Goal: Task Accomplishment & Management: Manage account settings

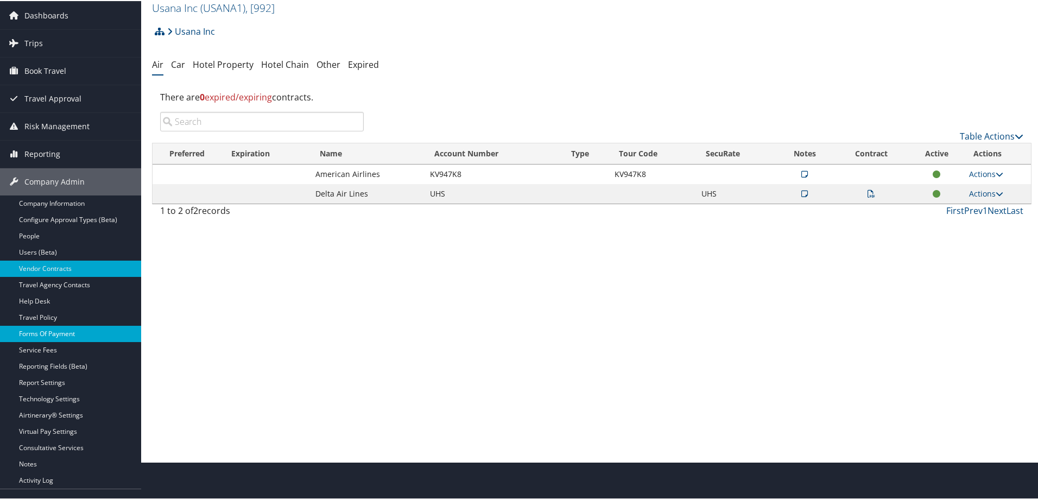
scroll to position [54, 0]
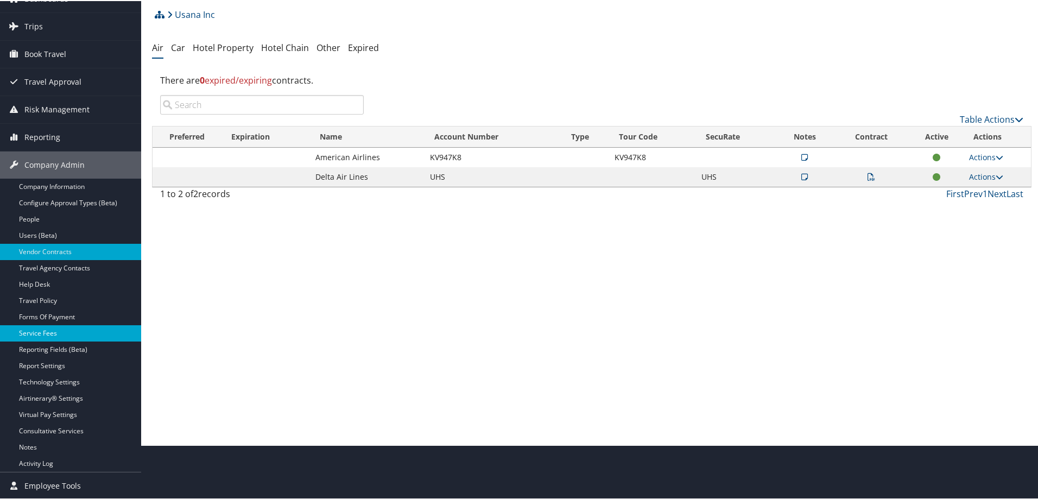
click at [43, 331] on link "Service Fees" at bounding box center [70, 332] width 141 height 16
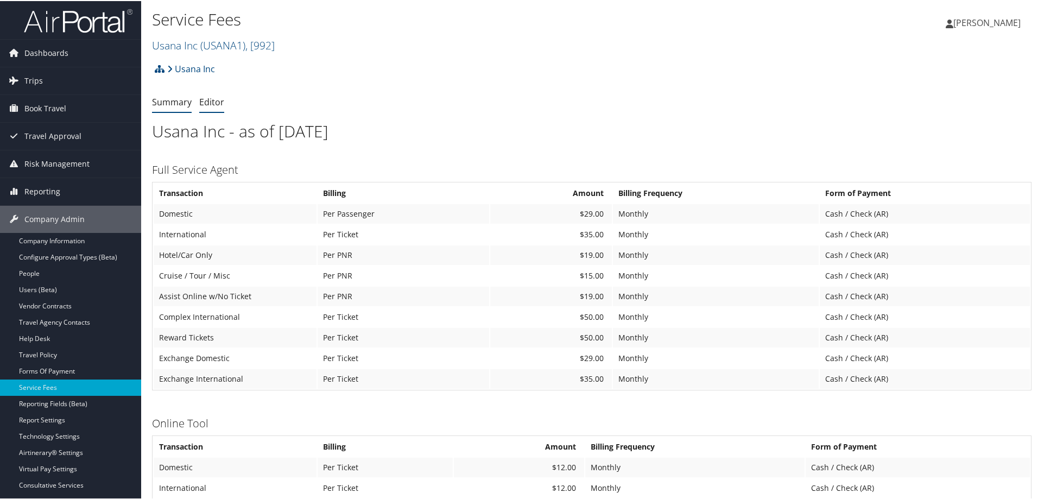
click at [212, 102] on link "Editor" at bounding box center [211, 101] width 25 height 12
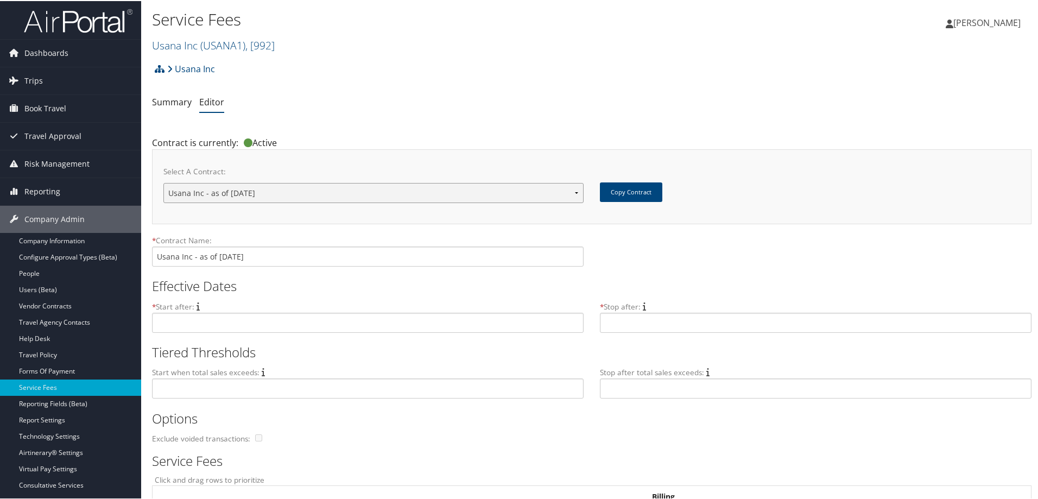
click at [574, 193] on select "Usana Inc - as of [DATE] New Contract..." at bounding box center [373, 192] width 420 height 20
select select "new"
click at [163, 182] on select "Usana Inc - as of [DATE] New Contract..." at bounding box center [373, 192] width 420 height 20
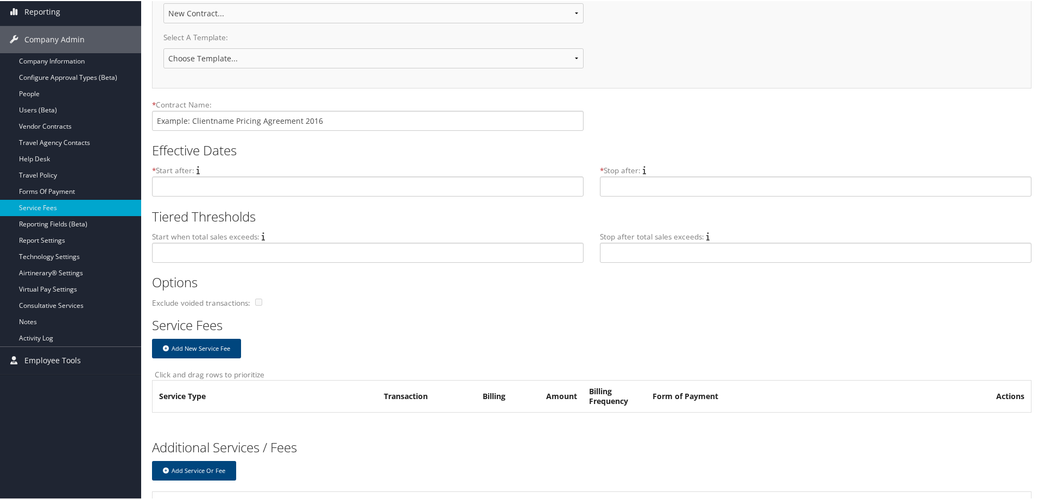
scroll to position [217, 0]
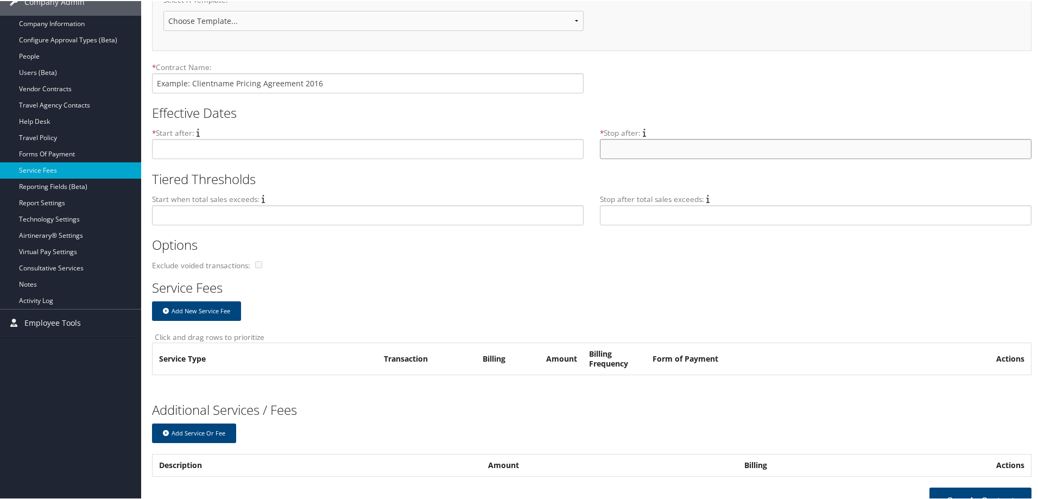
click at [610, 148] on input "text" at bounding box center [816, 148] width 432 height 20
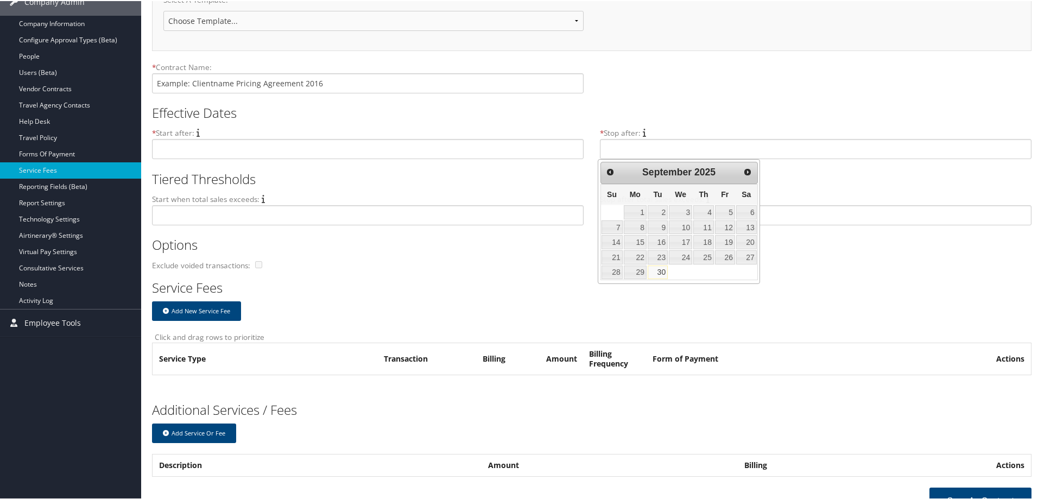
click at [629, 83] on div "* Contract Name:" at bounding box center [591, 81] width 879 height 40
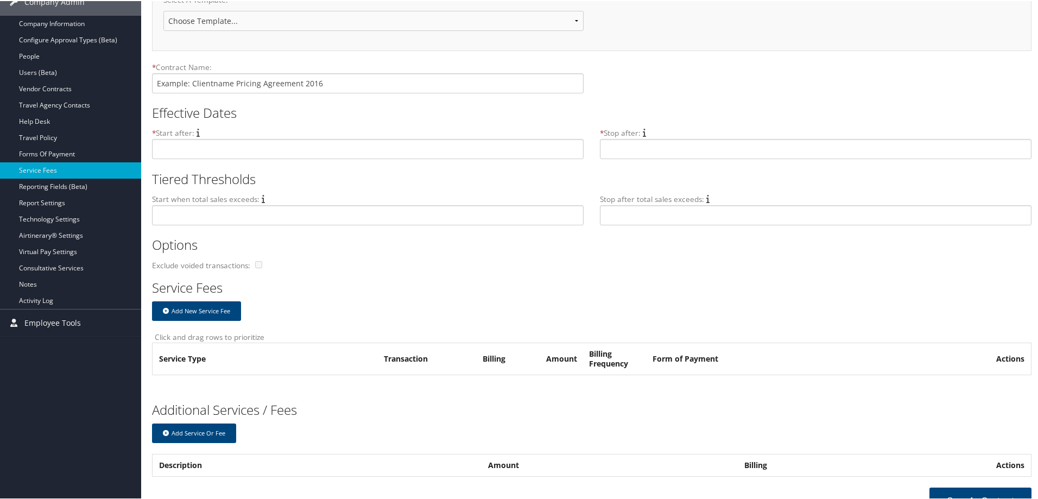
click at [622, 85] on div "* Contract Name:" at bounding box center [591, 81] width 879 height 40
click at [770, 87] on div "* Contract Name:" at bounding box center [591, 81] width 879 height 40
